Goal: Navigation & Orientation: Find specific page/section

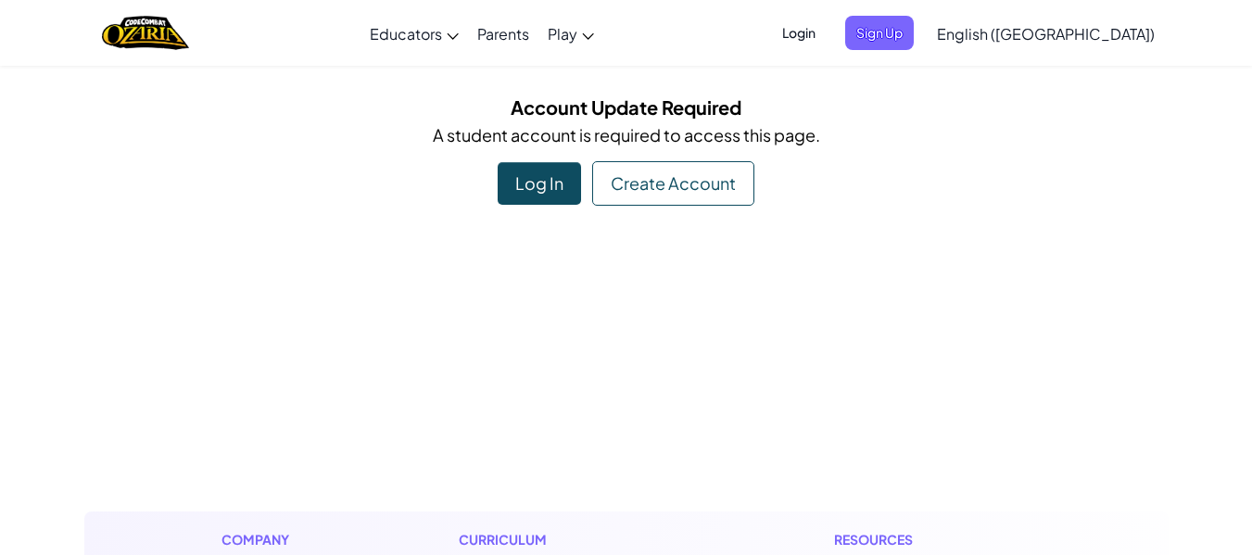
click at [562, 184] on div "Log In" at bounding box center [538, 183] width 83 height 43
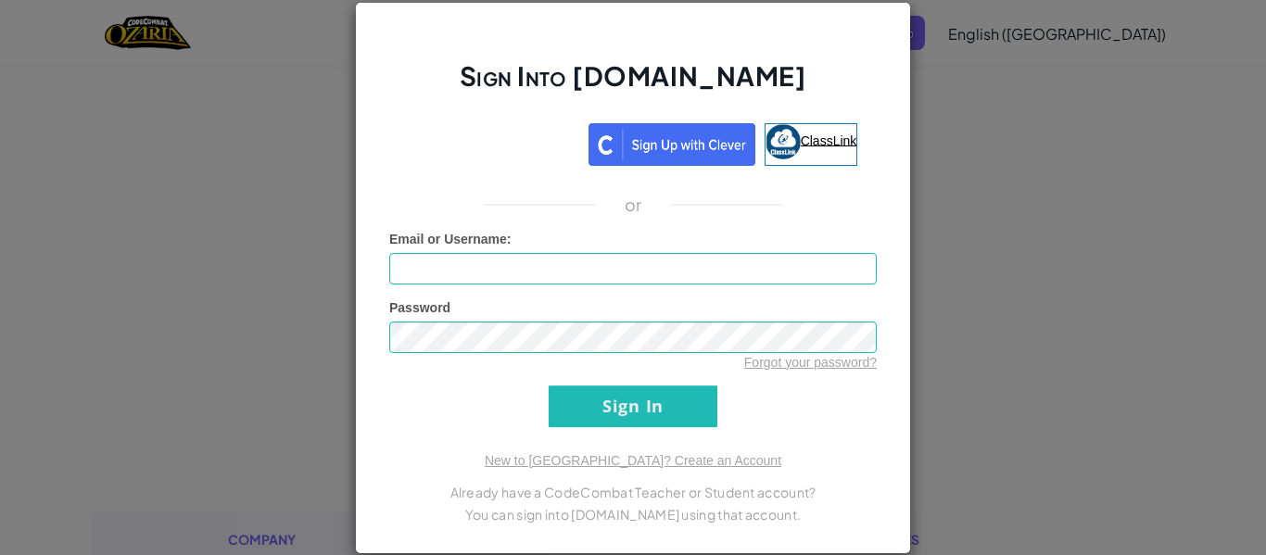
click at [812, 139] on span "ClassLink" at bounding box center [828, 139] width 57 height 15
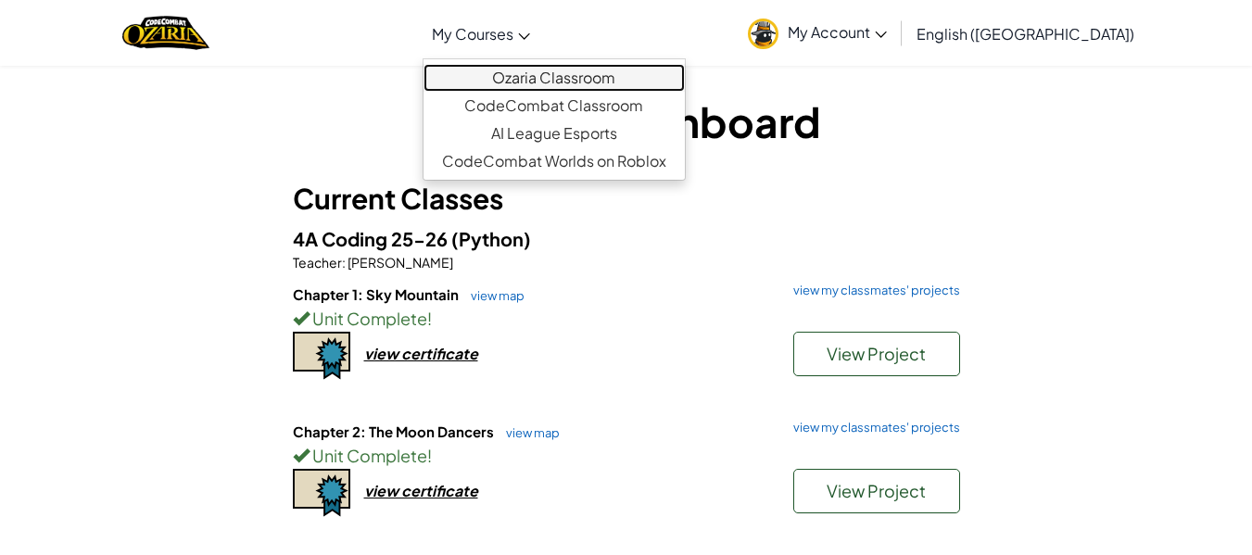
click at [582, 81] on link "Ozaria Classroom" at bounding box center [553, 78] width 261 height 28
click at [586, 69] on link "Ozaria Classroom" at bounding box center [553, 78] width 261 height 28
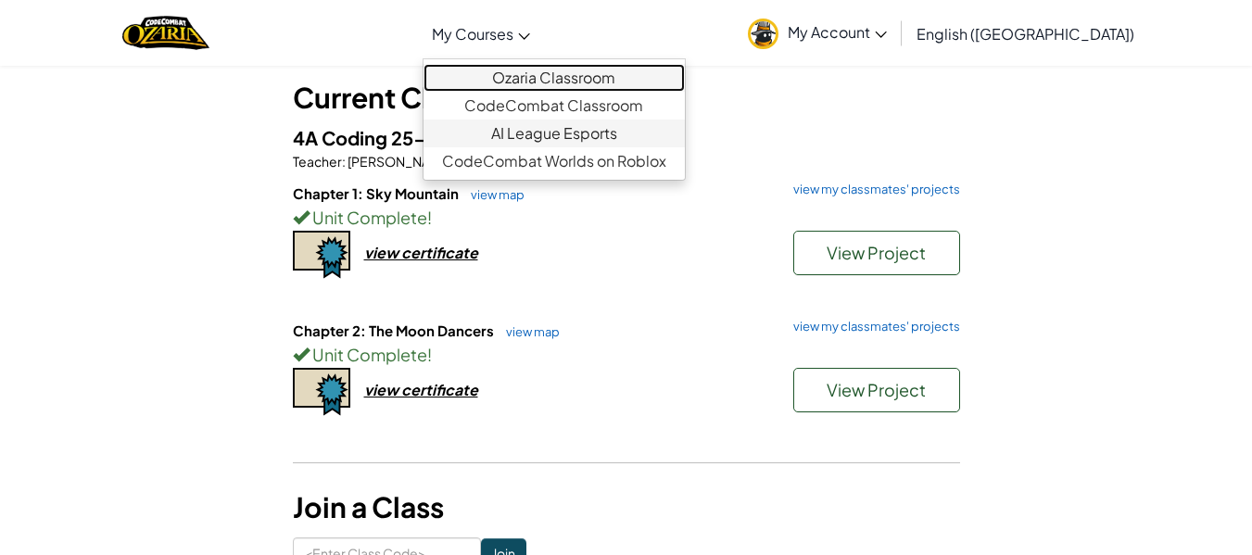
scroll to position [97, 0]
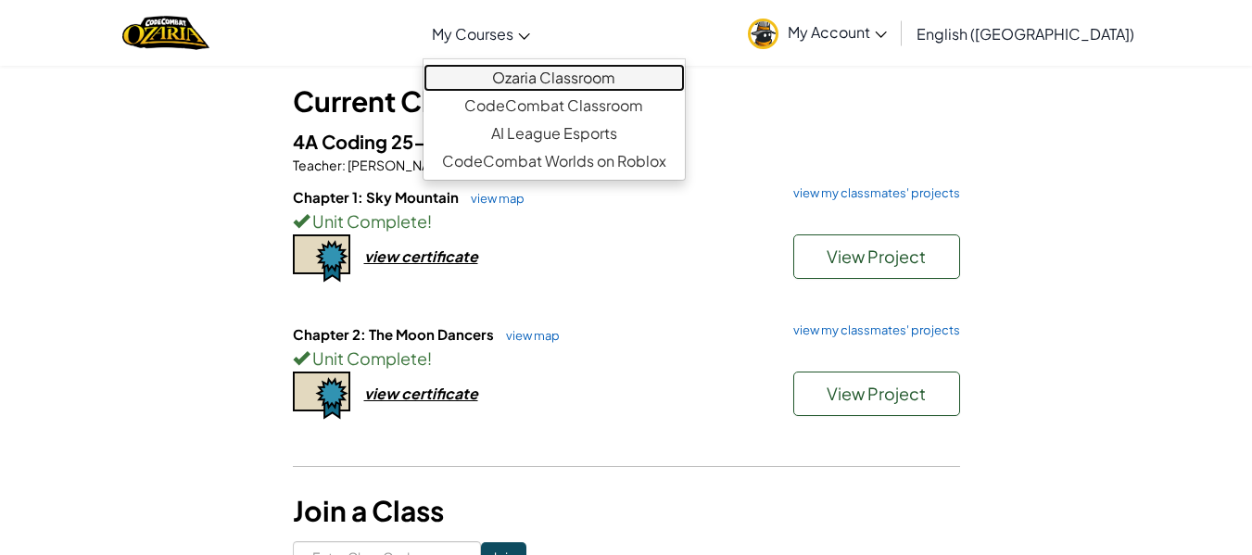
click at [575, 72] on link "Ozaria Classroom" at bounding box center [553, 78] width 261 height 28
